Goal: Information Seeking & Learning: Learn about a topic

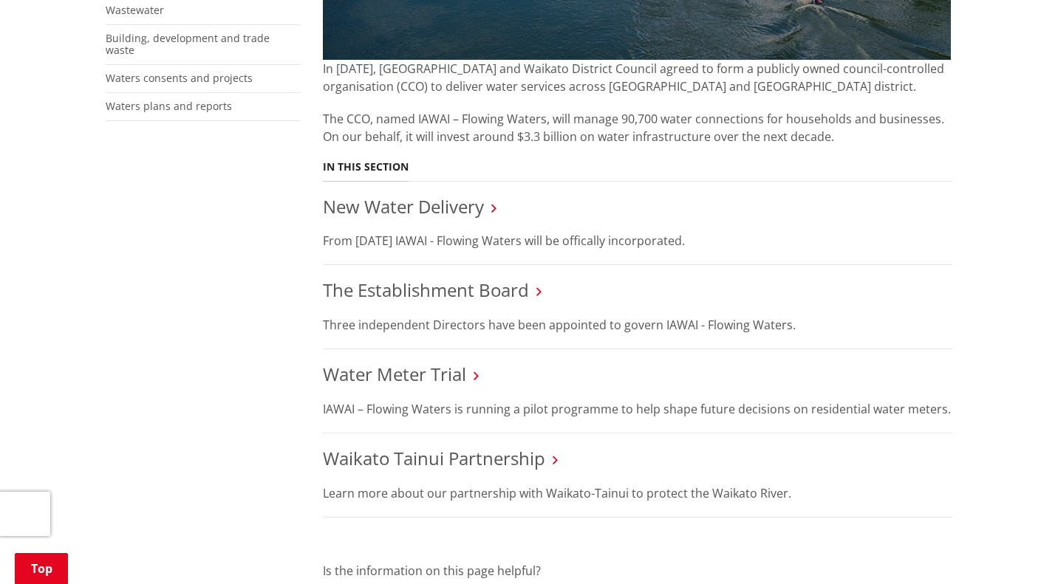
scroll to position [507, 0]
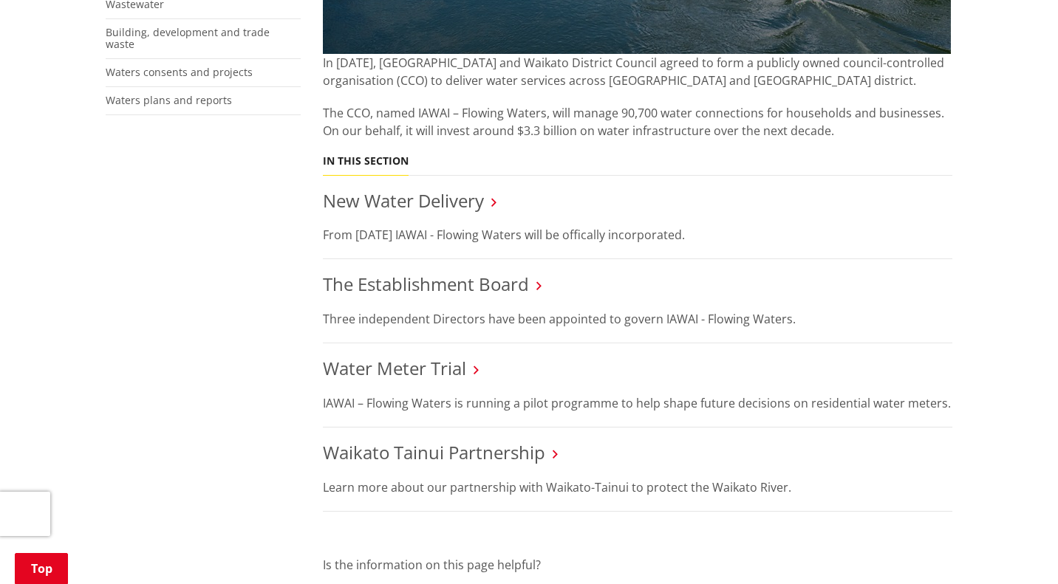
click at [479, 369] on icon at bounding box center [476, 369] width 5 height 13
click at [445, 372] on link "Water Meter Trial" at bounding box center [394, 368] width 143 height 24
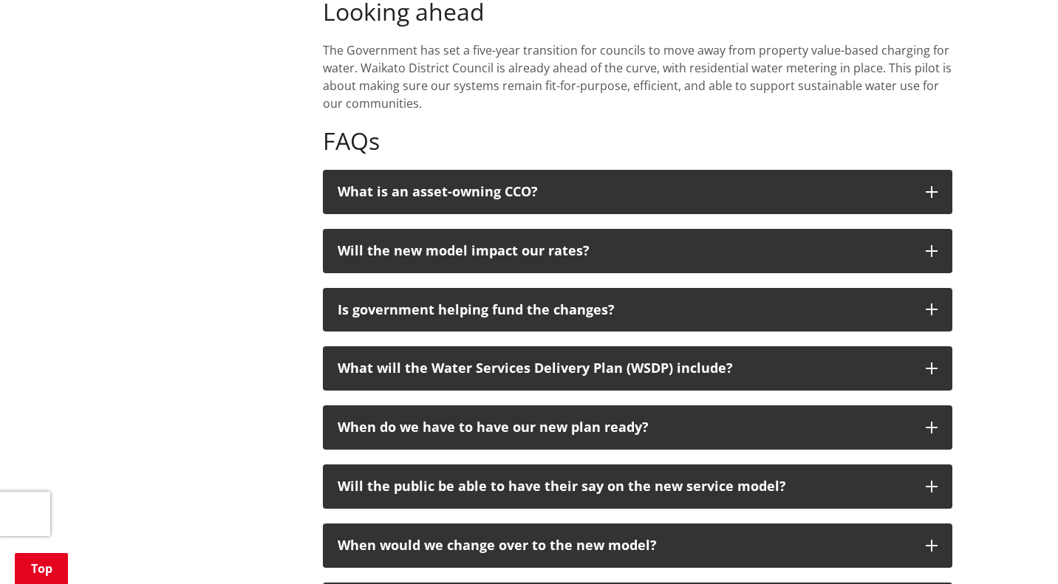
scroll to position [1211, 0]
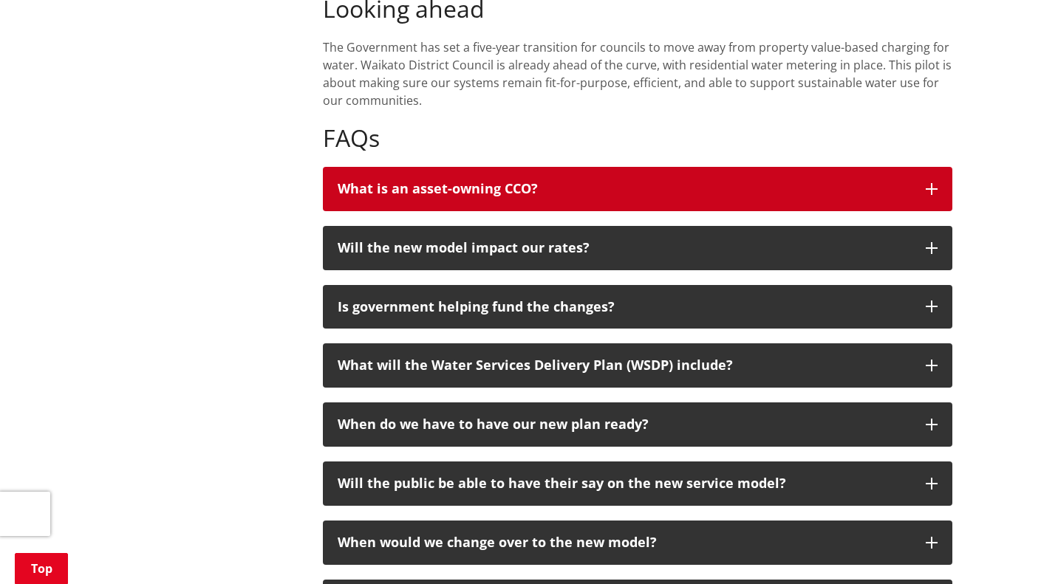
click at [929, 183] on icon "button" at bounding box center [932, 189] width 12 height 12
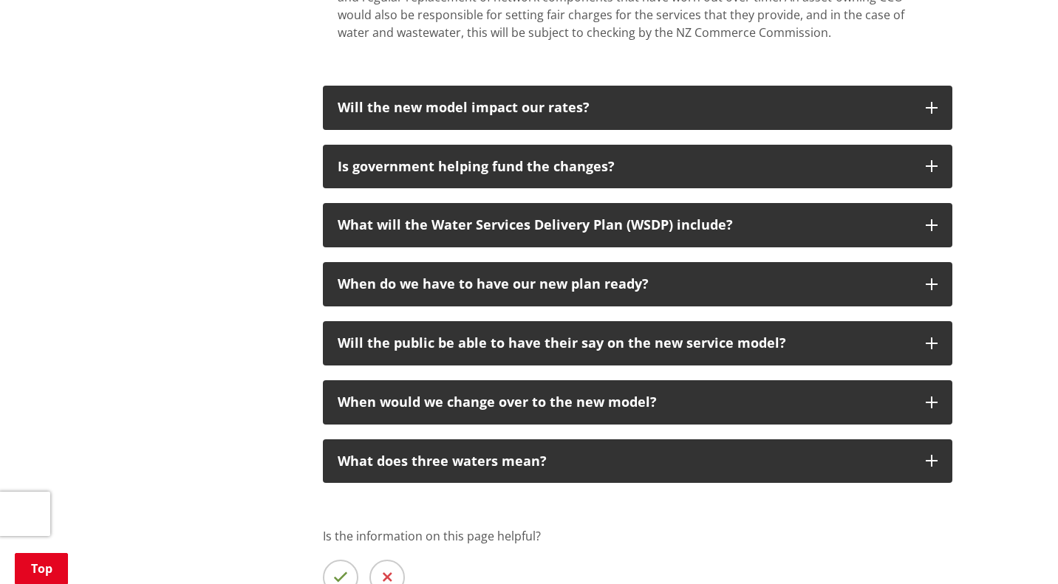
scroll to position [1485, 0]
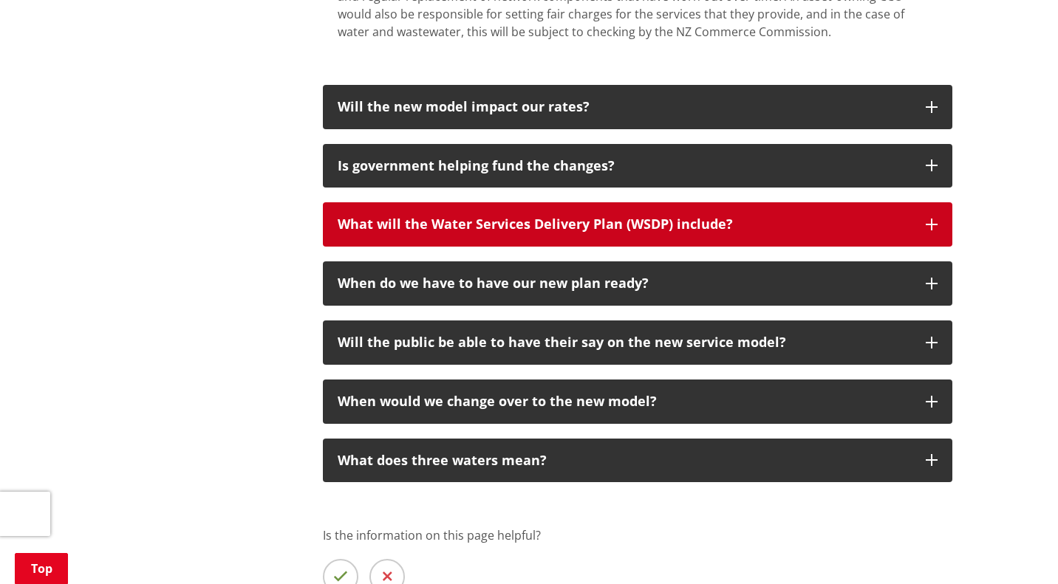
click at [931, 219] on icon "button" at bounding box center [932, 225] width 12 height 12
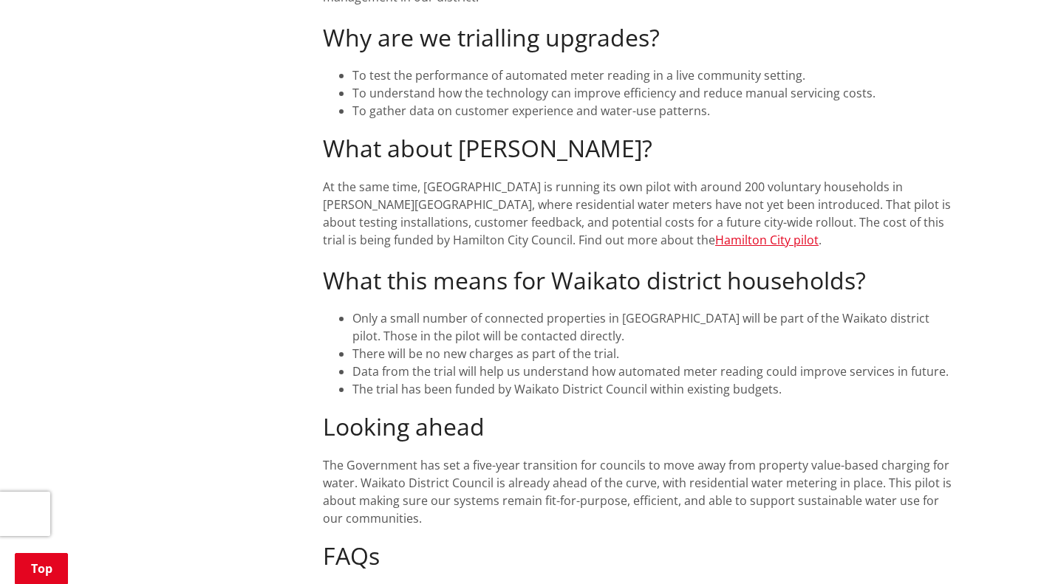
scroll to position [793, 0]
